Goal: Find specific page/section: Find specific page/section

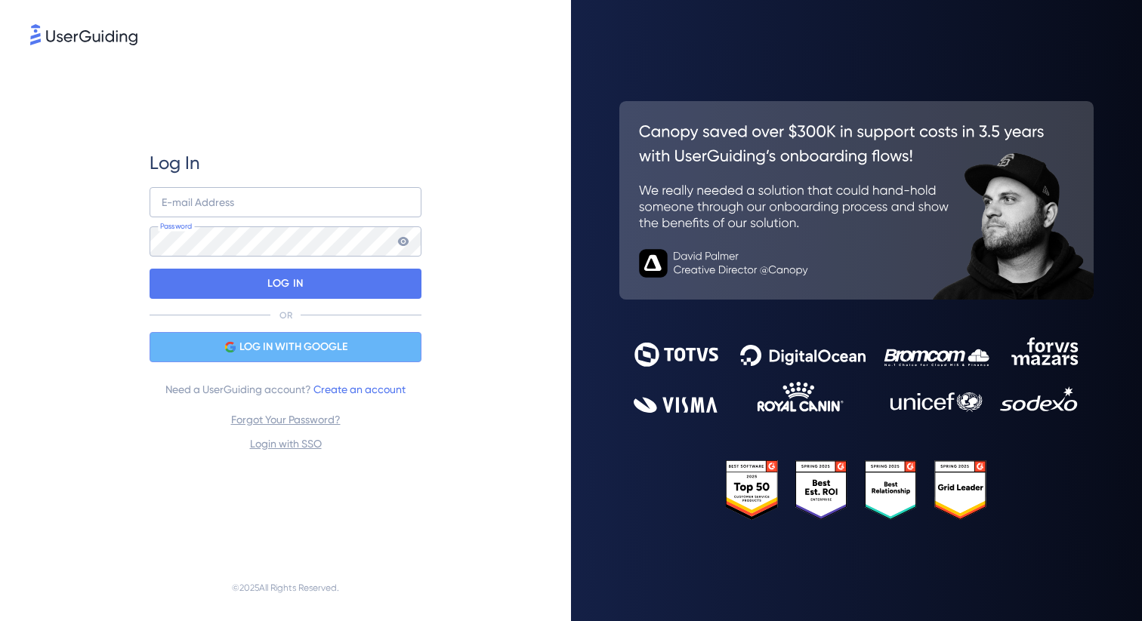
click at [303, 350] on span "LOG IN WITH GOOGLE" at bounding box center [293, 347] width 108 height 18
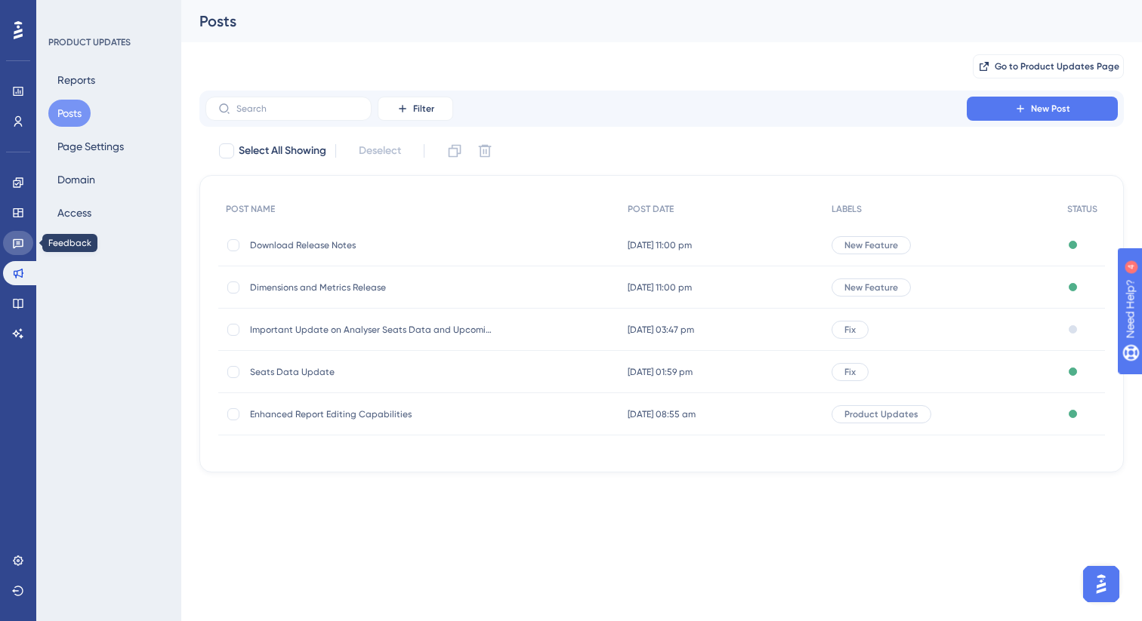
click at [20, 247] on icon at bounding box center [18, 243] width 12 height 12
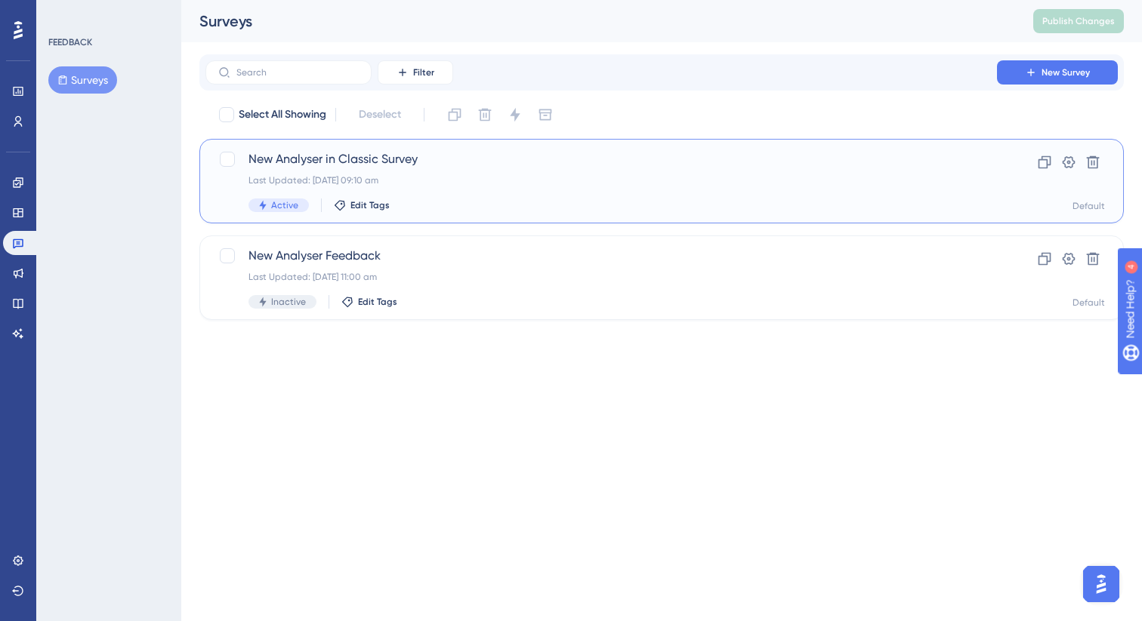
click at [457, 197] on div "New Analyser in Classic Survey Last Updated: [DATE] 09:10 am Active Edit Tags" at bounding box center [600, 181] width 705 height 62
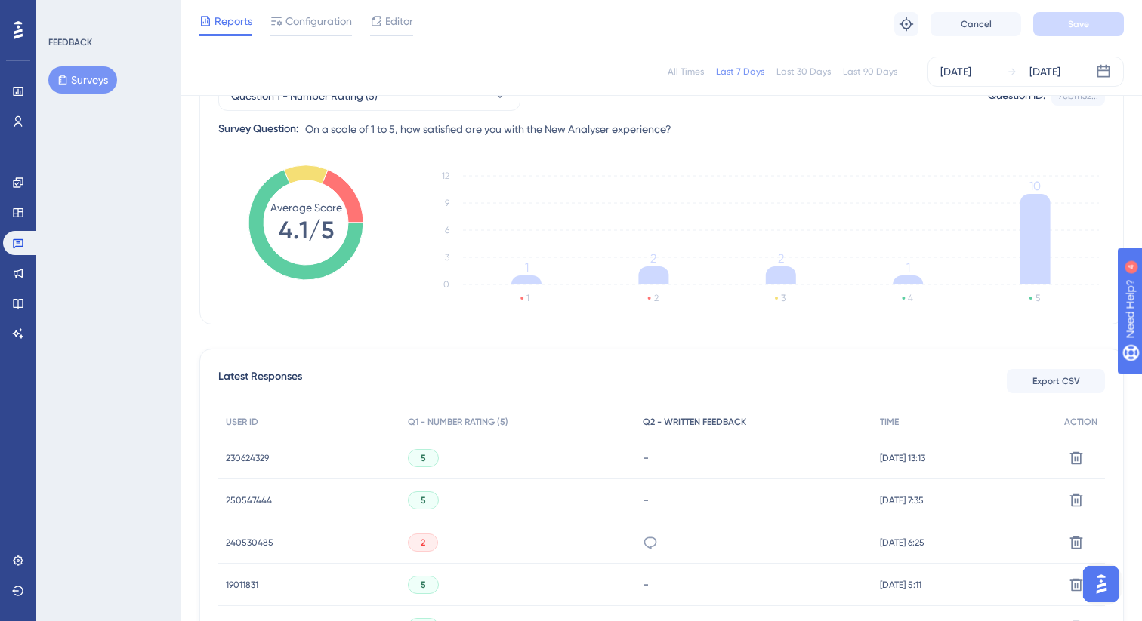
scroll to position [345, 0]
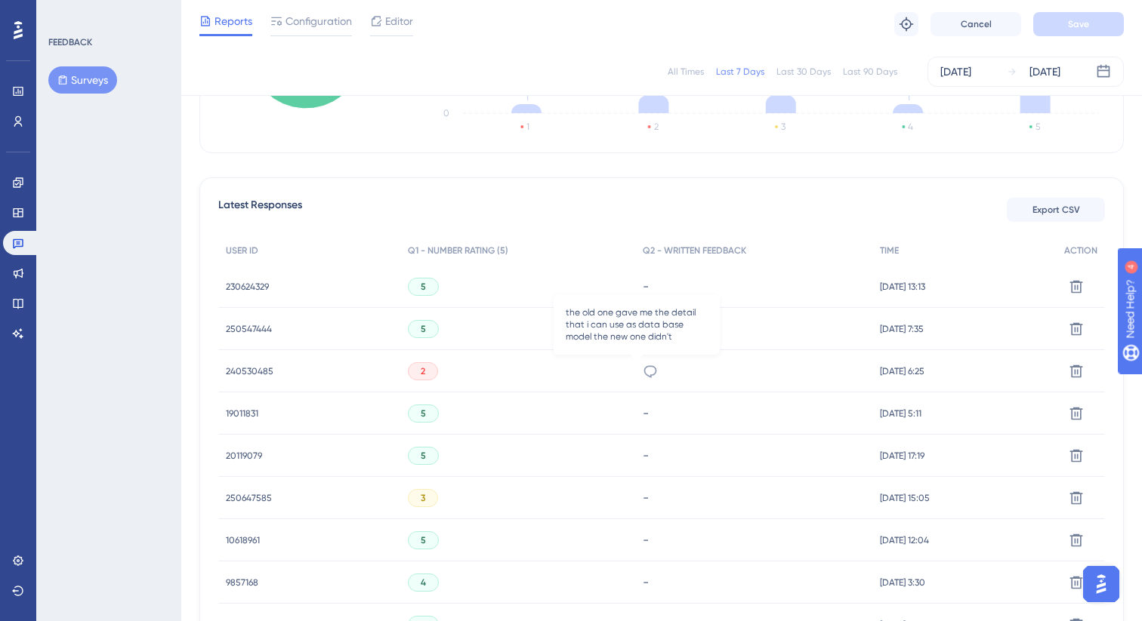
click at [642, 377] on icon at bounding box center [649, 371] width 15 height 15
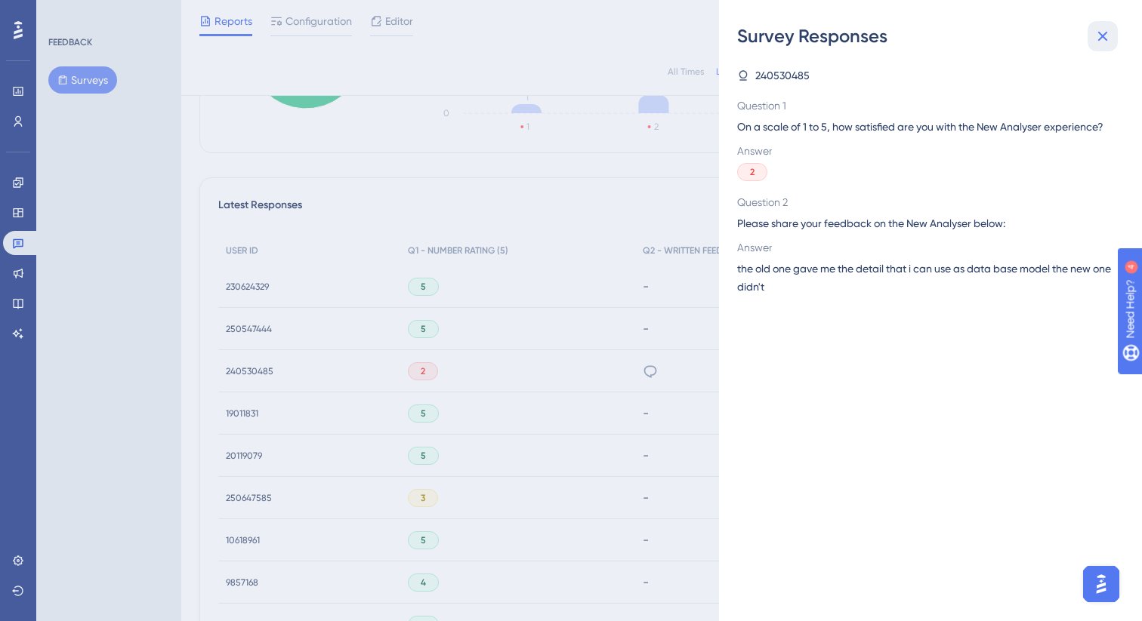
click at [1097, 36] on icon at bounding box center [1102, 36] width 18 height 18
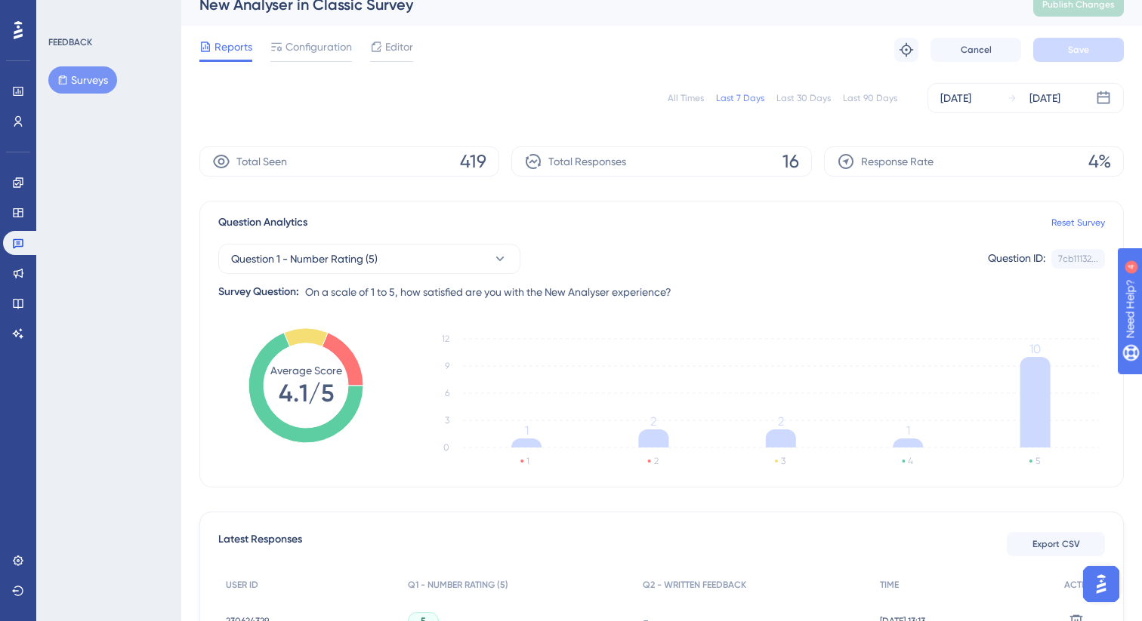
scroll to position [16, 0]
